Goal: Task Accomplishment & Management: Manage account settings

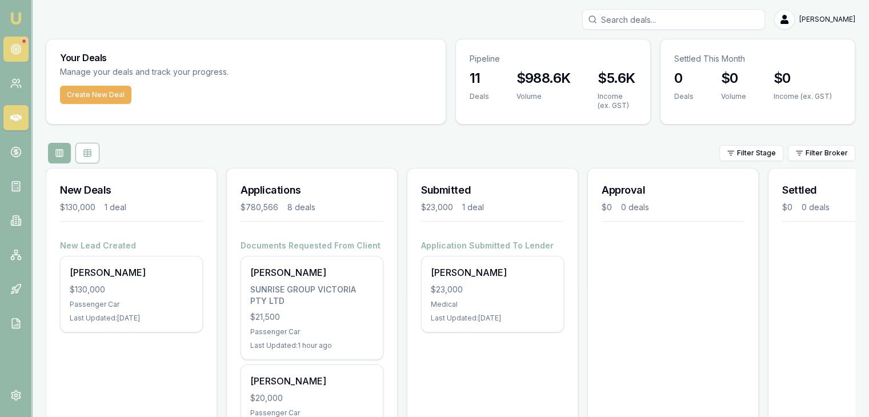
click at [9, 44] on link at bounding box center [15, 49] width 25 height 25
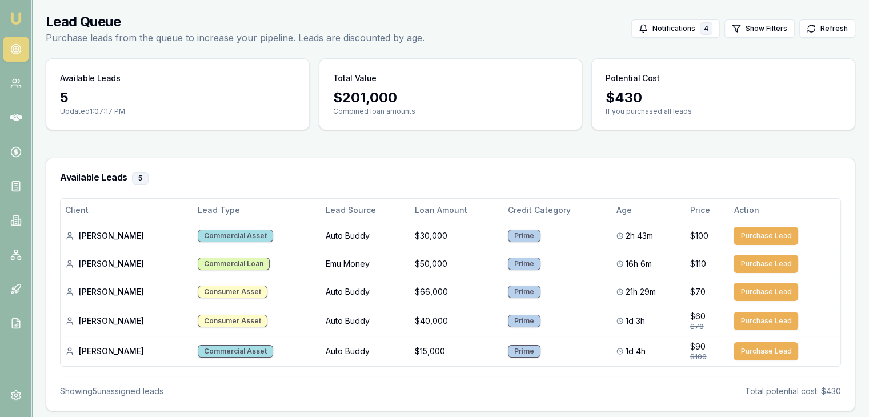
scroll to position [57, 0]
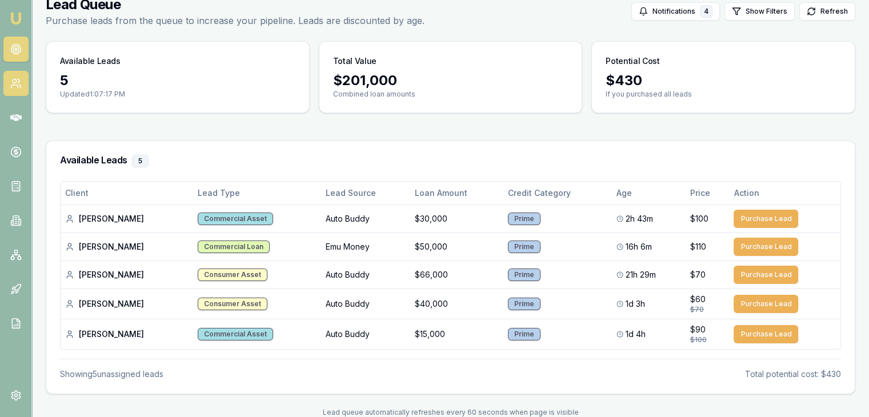
click at [22, 85] on link at bounding box center [15, 83] width 25 height 25
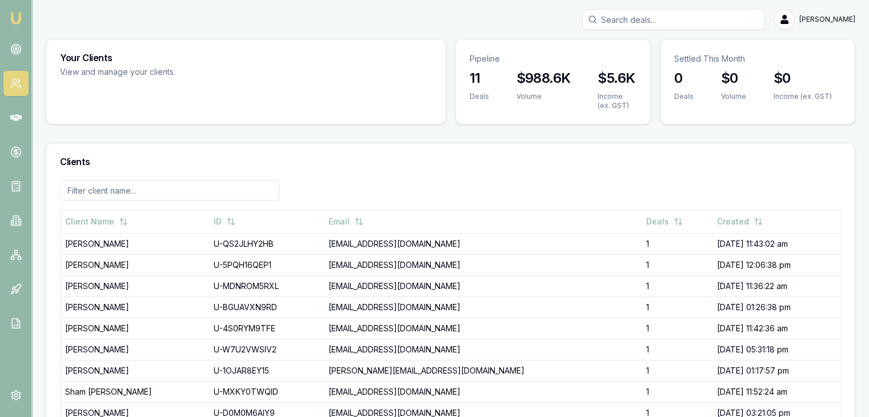
drag, startPoint x: 11, startPoint y: 180, endPoint x: 14, endPoint y: 169, distance: 11.1
click at [13, 179] on link at bounding box center [15, 186] width 25 height 25
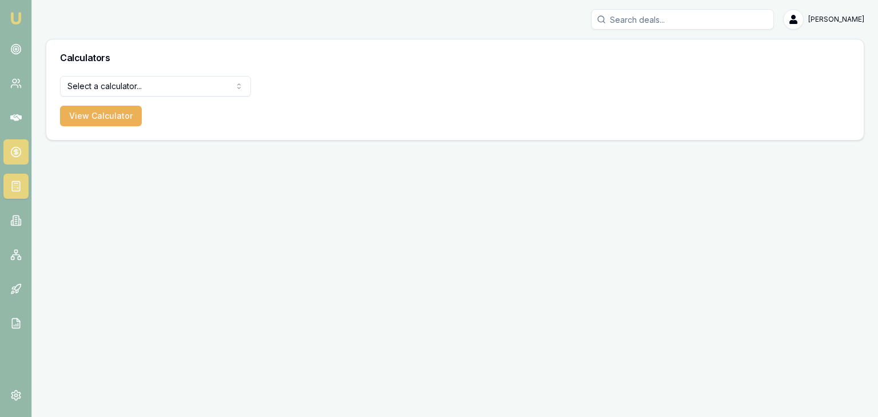
click at [21, 139] on link at bounding box center [15, 151] width 25 height 25
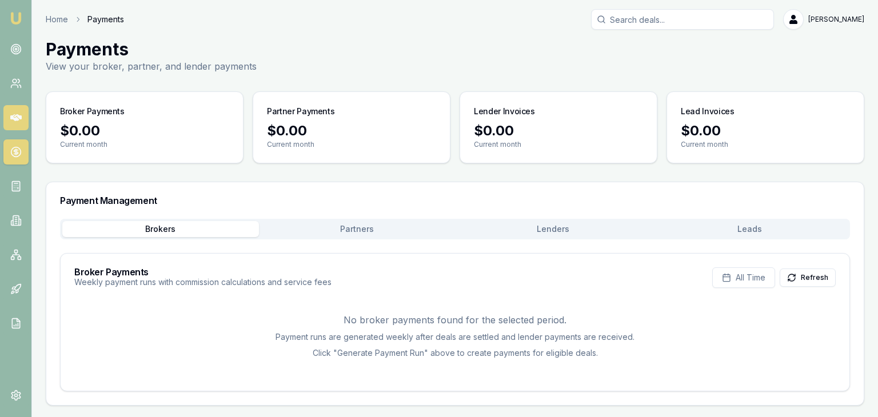
click at [6, 116] on link at bounding box center [15, 117] width 25 height 25
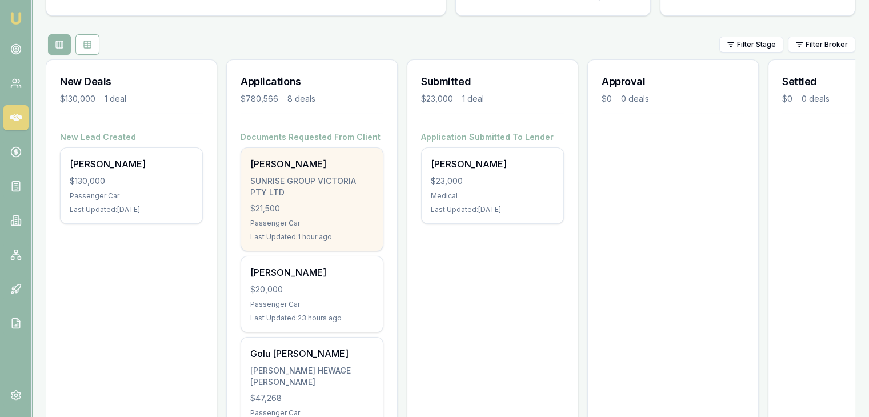
scroll to position [114, 0]
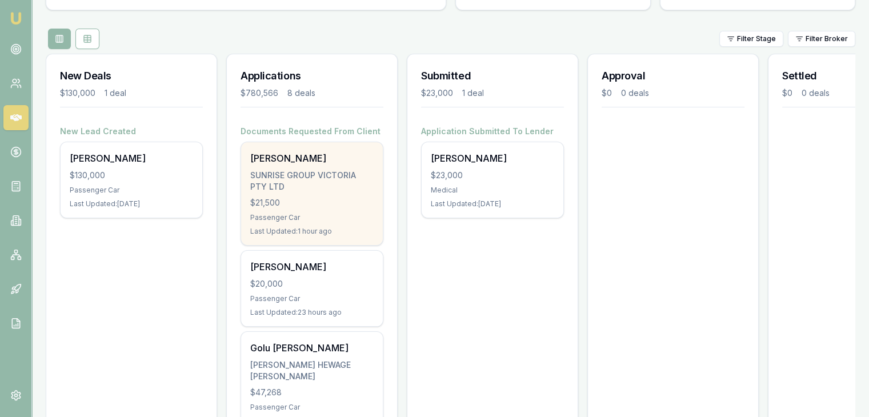
click at [303, 211] on div "Meetkumar Patel SUNRISE GROUP VICTORIA PTY LTD $21,500 Passenger Car Last Updat…" at bounding box center [312, 193] width 142 height 103
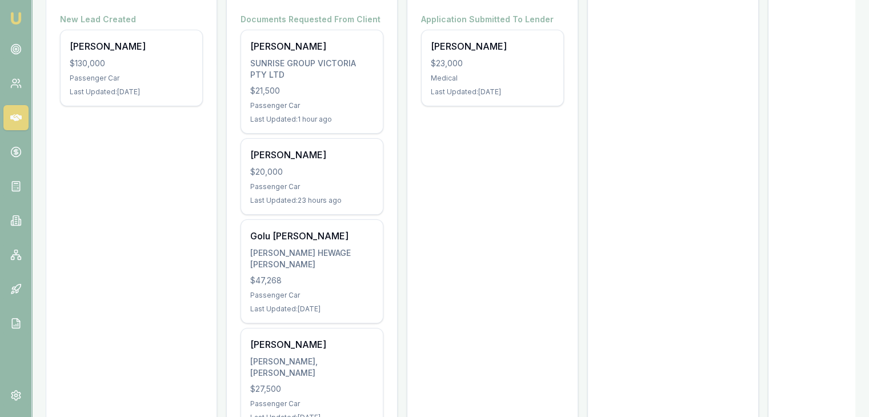
scroll to position [229, 0]
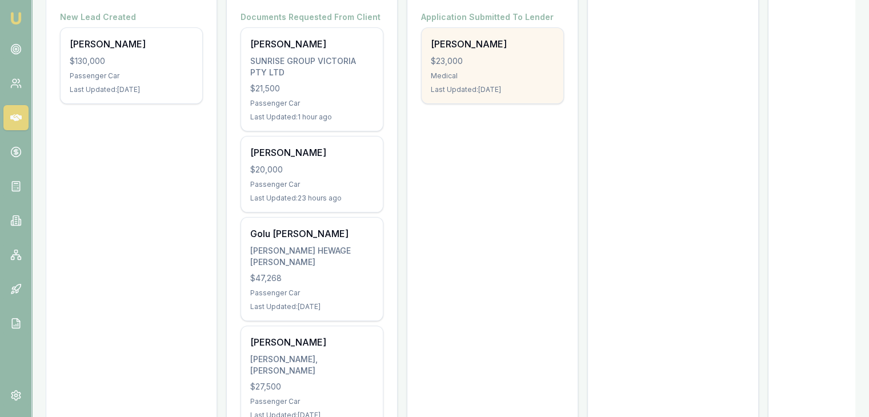
click at [485, 83] on div "Ankitkumar Patel $23,000 Medical Last Updated: 1 day ago" at bounding box center [493, 65] width 142 height 75
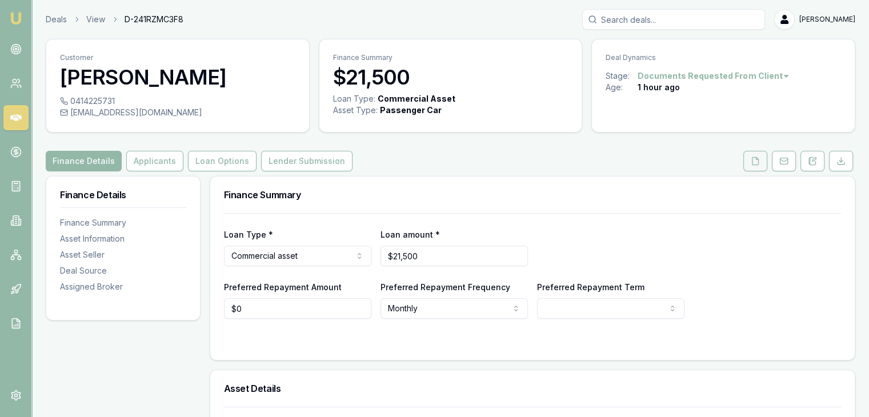
click at [761, 158] on button at bounding box center [756, 161] width 24 height 21
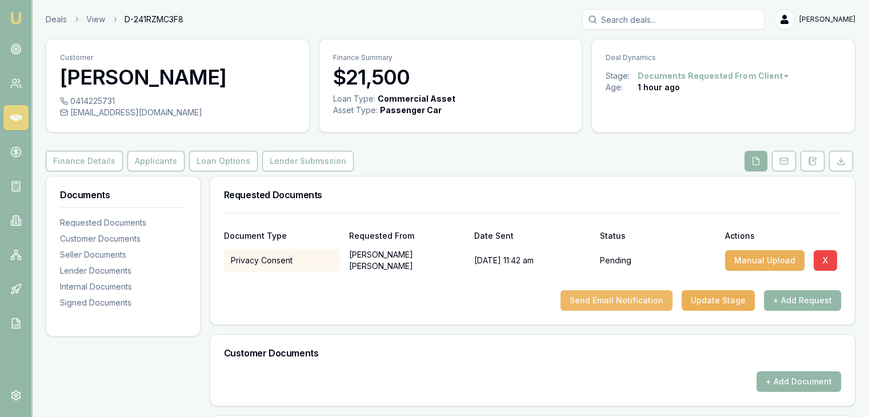
click at [587, 296] on button "Send Email Notification" at bounding box center [617, 300] width 112 height 21
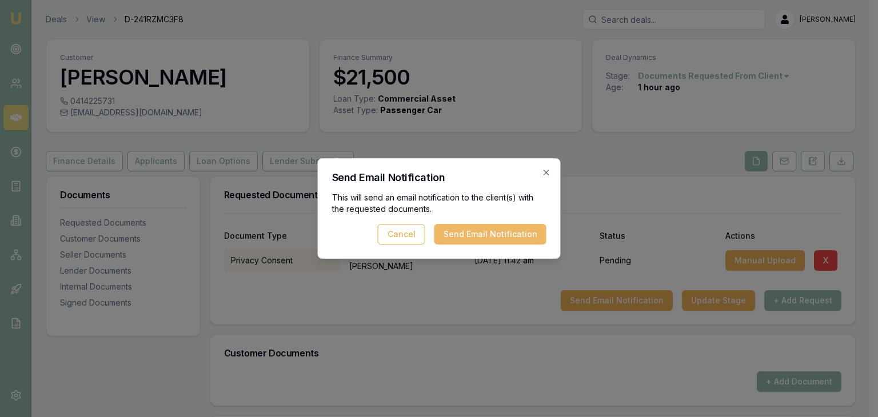
click at [516, 236] on button "Send Email Notification" at bounding box center [490, 234] width 112 height 21
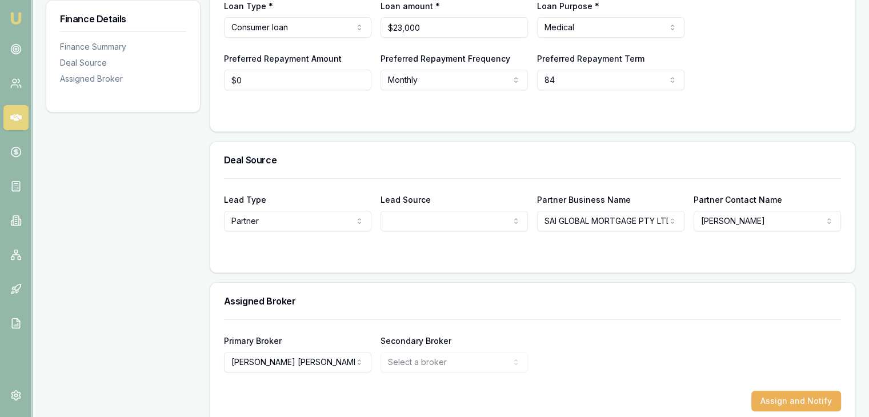
scroll to position [57, 0]
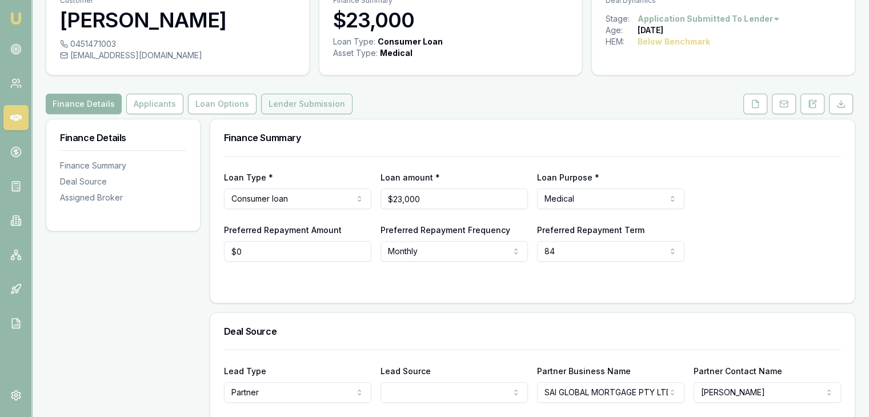
click at [302, 101] on button "Lender Submission" at bounding box center [306, 104] width 91 height 21
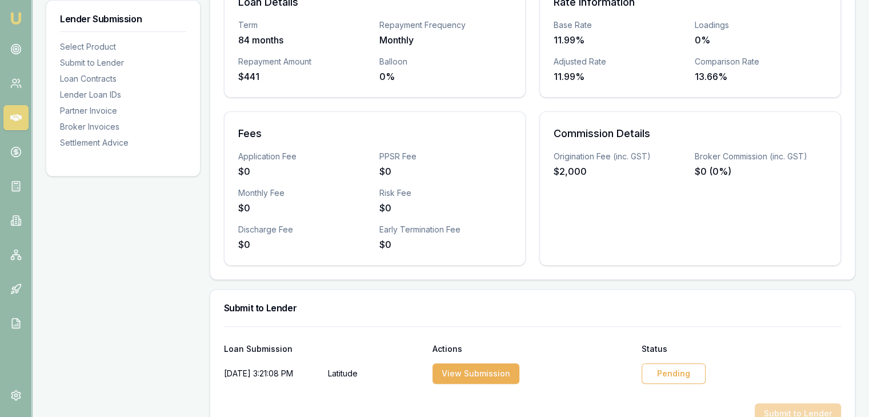
scroll to position [457, 0]
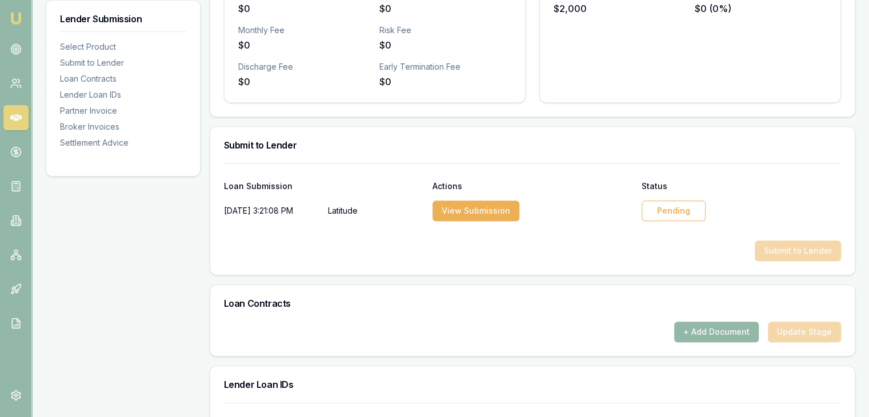
click at [680, 213] on div "Pending" at bounding box center [674, 211] width 64 height 21
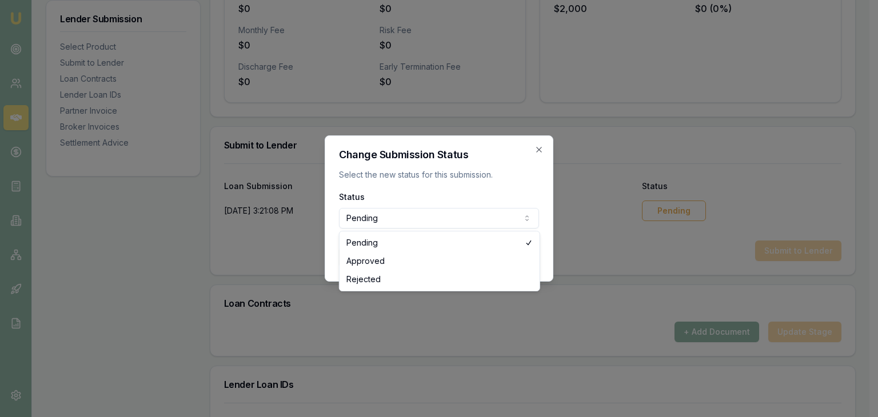
select select "APPROVED"
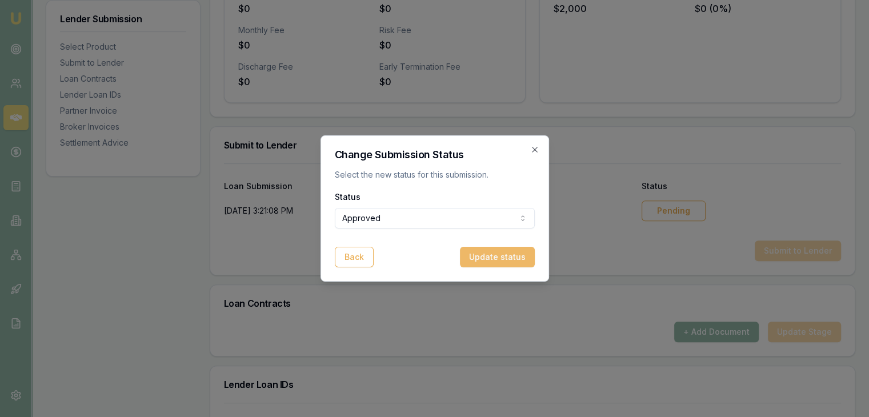
click at [497, 262] on button "Update status" at bounding box center [497, 257] width 75 height 21
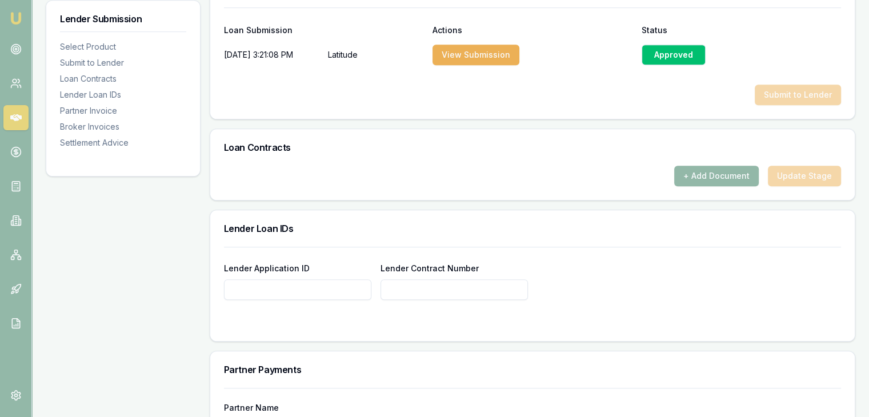
scroll to position [686, 0]
